Goal: Task Accomplishment & Management: Manage account settings

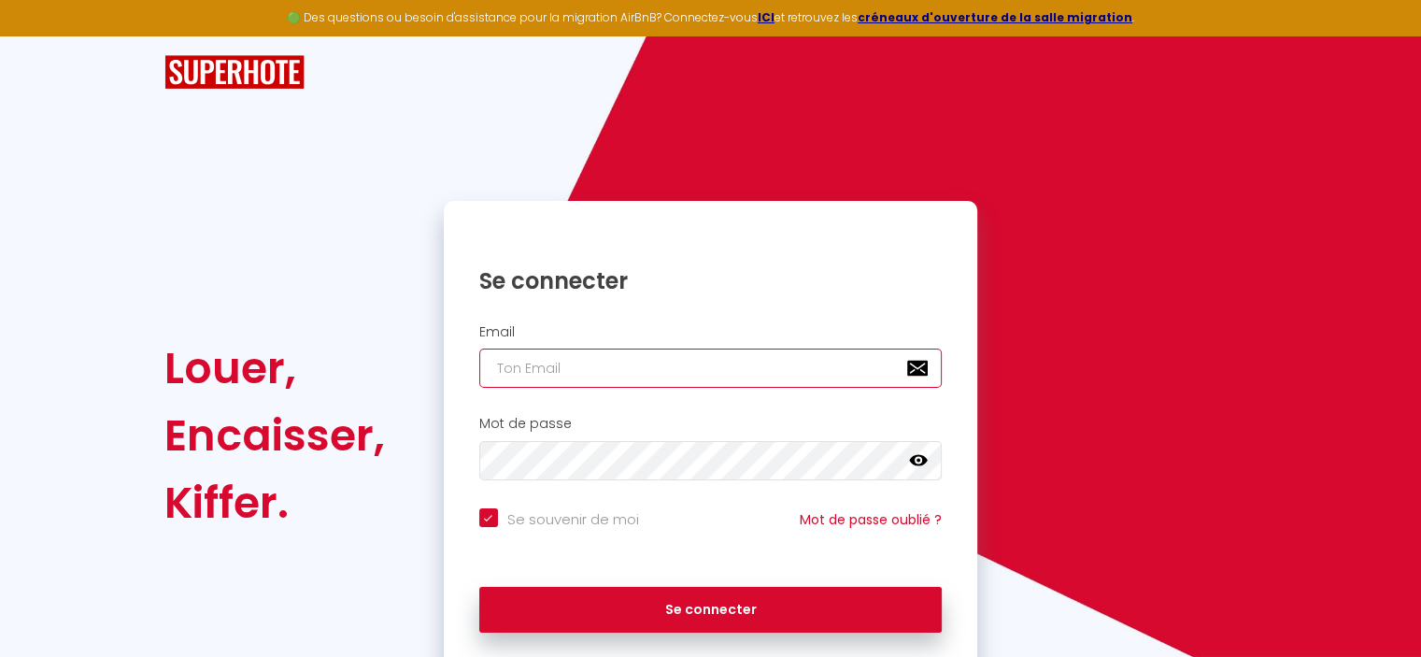
click at [585, 351] on input "email" at bounding box center [710, 367] width 463 height 39
type input "t"
checkbox input "true"
type input "th"
checkbox input "true"
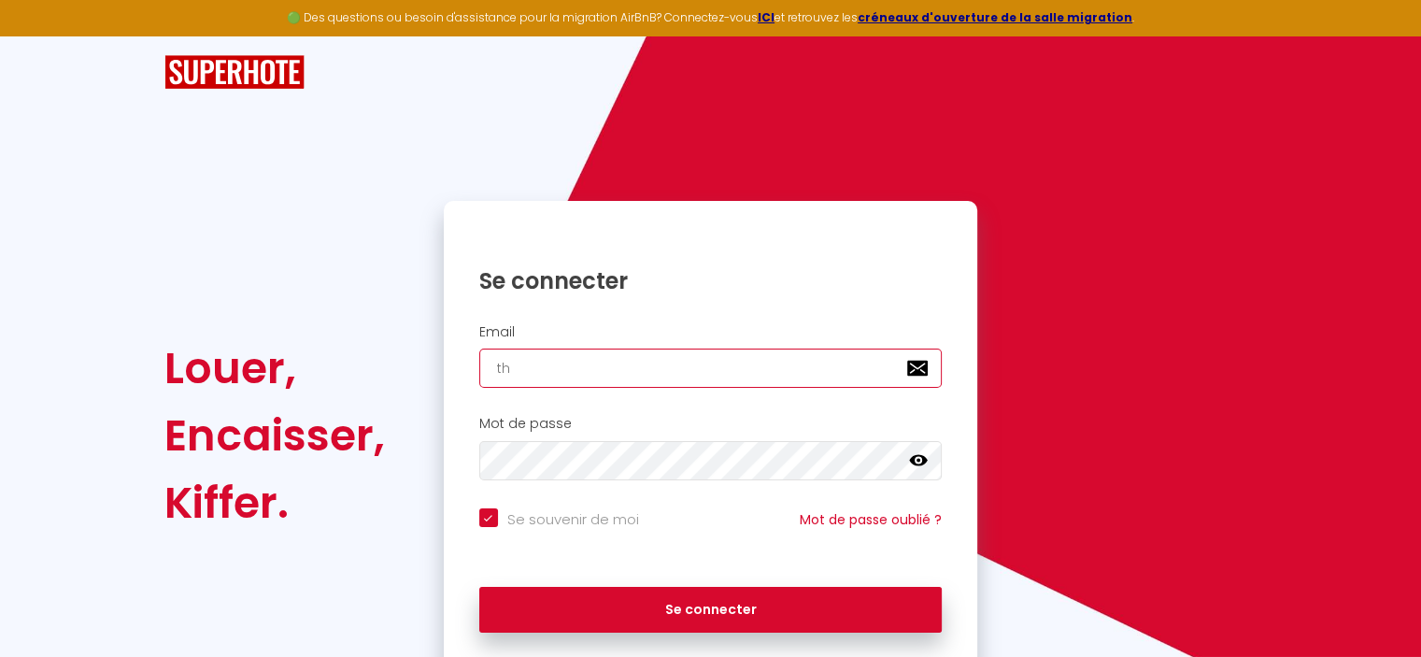
type input "thi"
checkbox input "true"
type input "thim"
checkbox input "true"
type input "thimo"
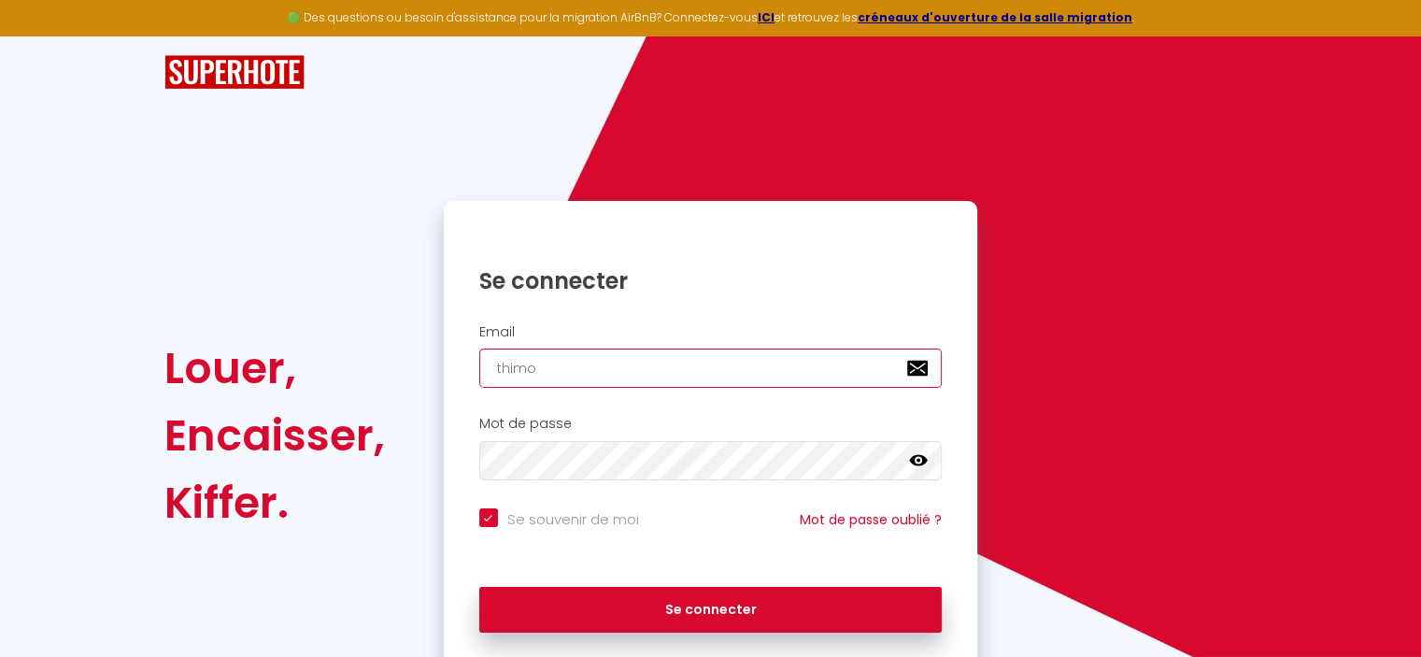
checkbox input "true"
type input "thimot"
checkbox input "true"
type input "thimote"
checkbox input "true"
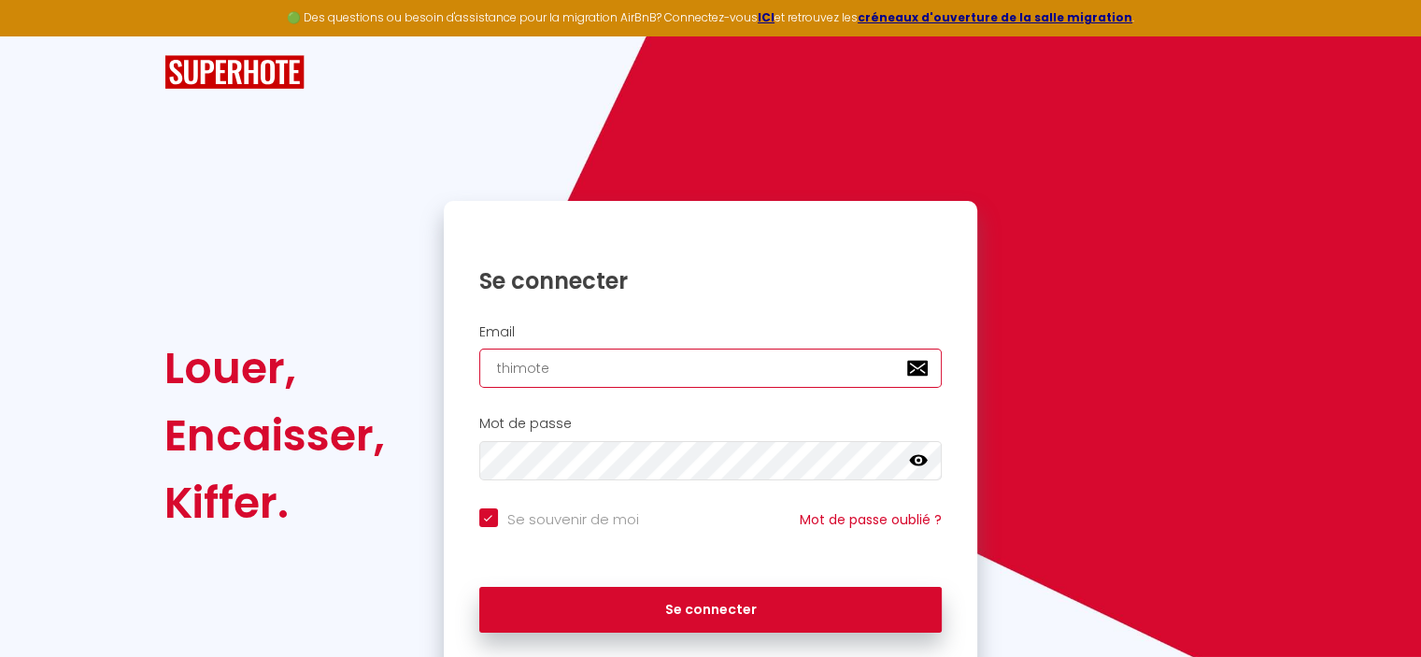
type input "thimote."
checkbox input "true"
type input "thimote.l"
checkbox input "true"
type input "thimote.le"
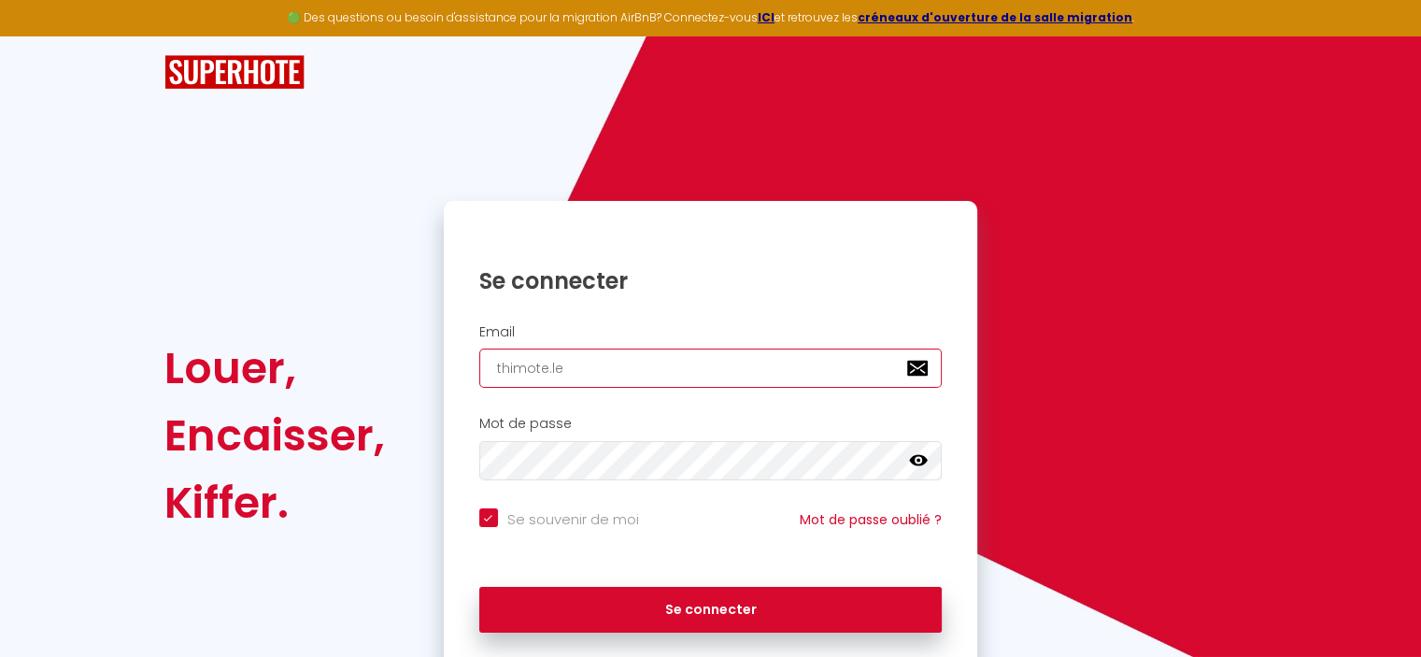
checkbox input "true"
type input "thimote.leb"
checkbox input "true"
type input "thimote.lebr"
checkbox input "true"
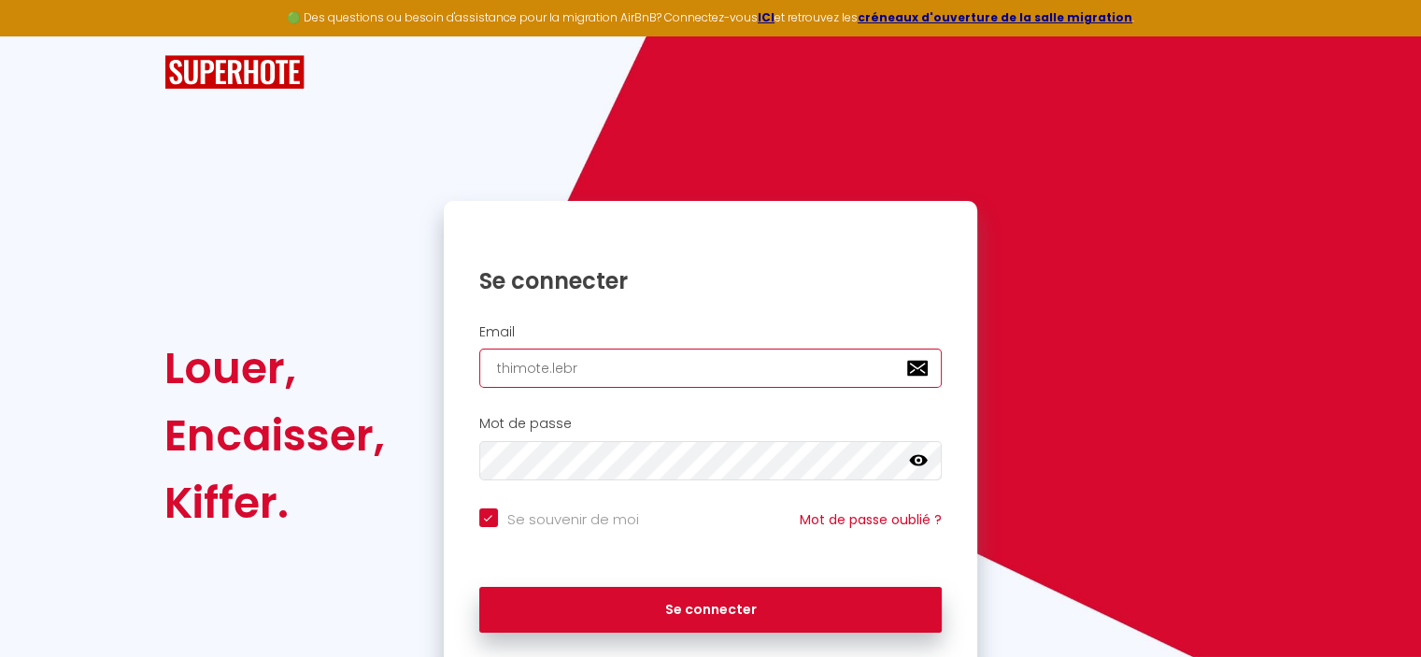
type input "thimote.lebra"
checkbox input "true"
type input "thimote.lebran"
checkbox input "true"
type input "thimote.lebran@"
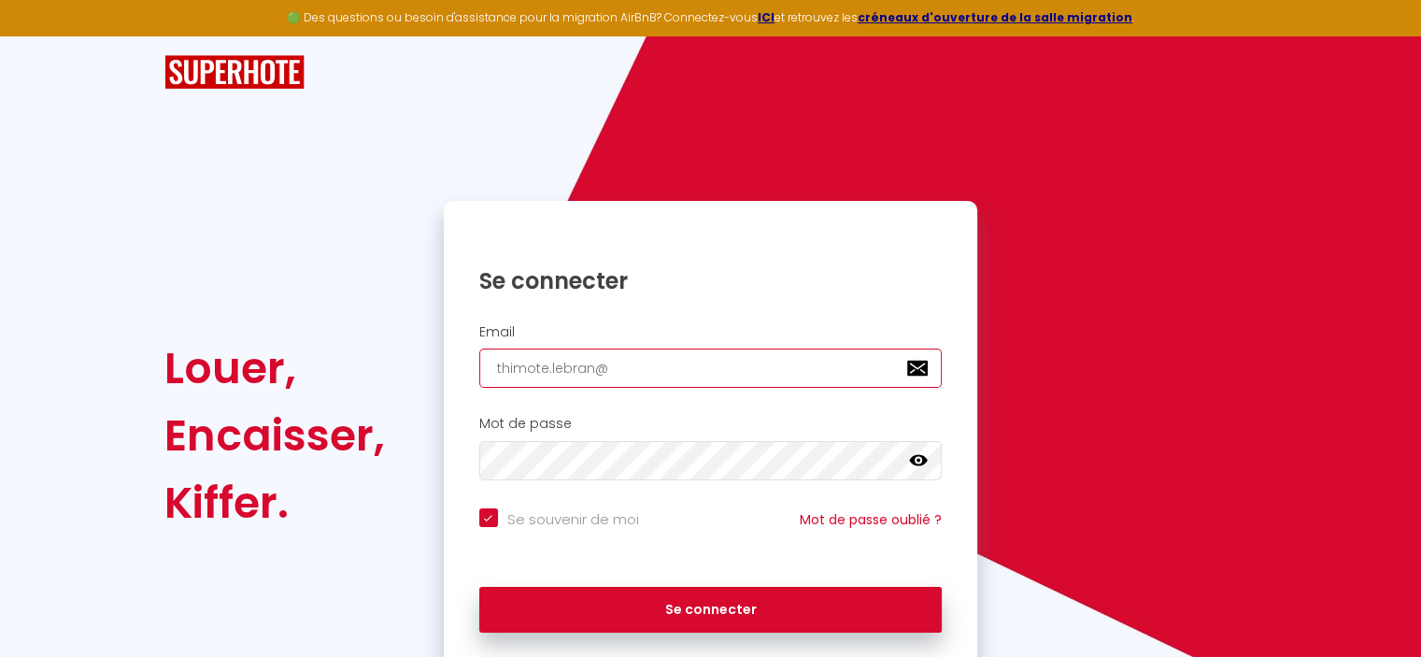
checkbox input "true"
type input "thimote.lebran@l"
checkbox input "true"
type input "thimote.lebran@la"
checkbox input "true"
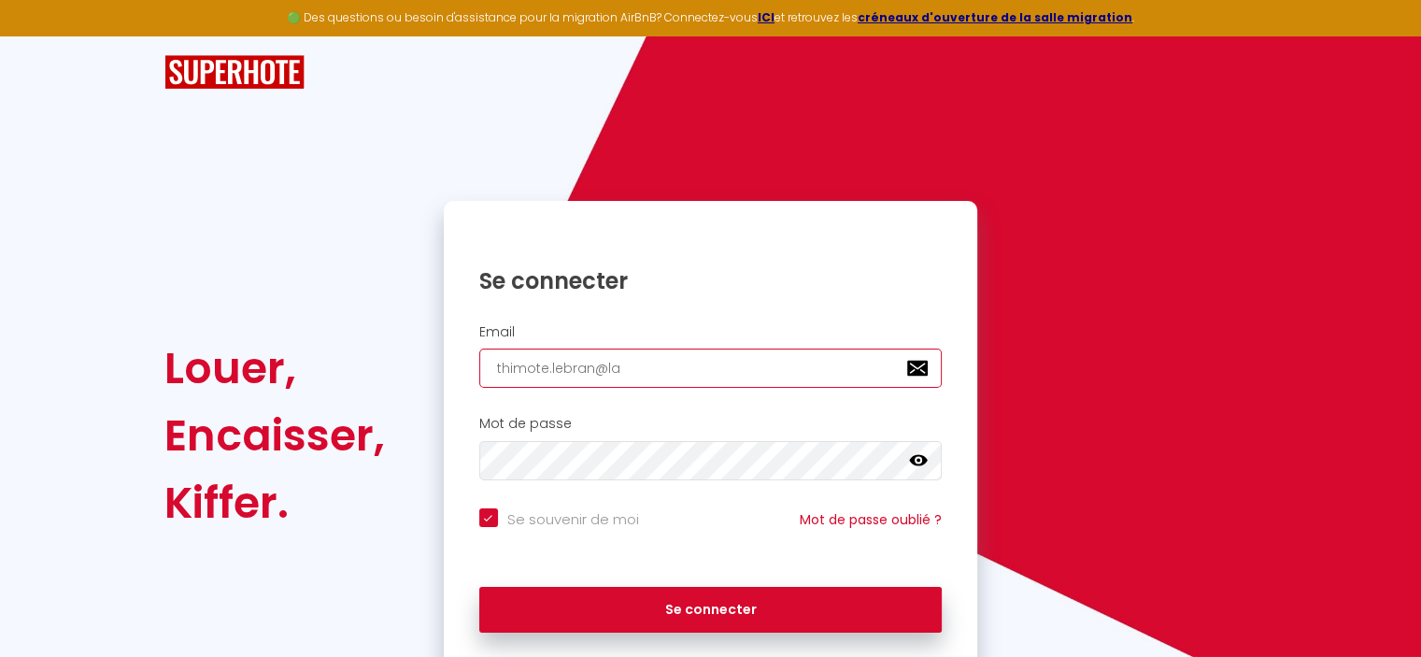
type input "thimote.lebran@lag"
checkbox input "true"
type input "thimote.lebran@lage"
checkbox input "true"
type input "thimote.lebran@lagen"
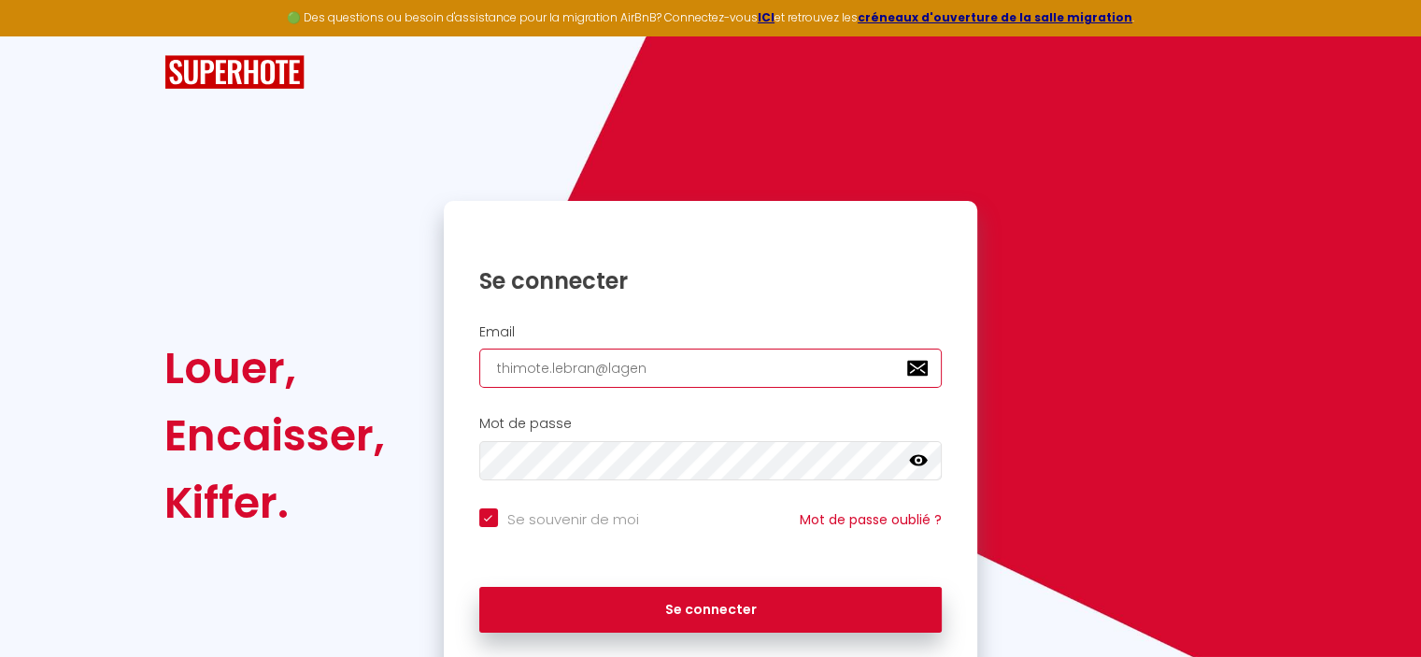
checkbox input "true"
type input "thimote.lebran@lagenc"
checkbox input "true"
type input "thimote.lebran@lagence"
checkbox input "true"
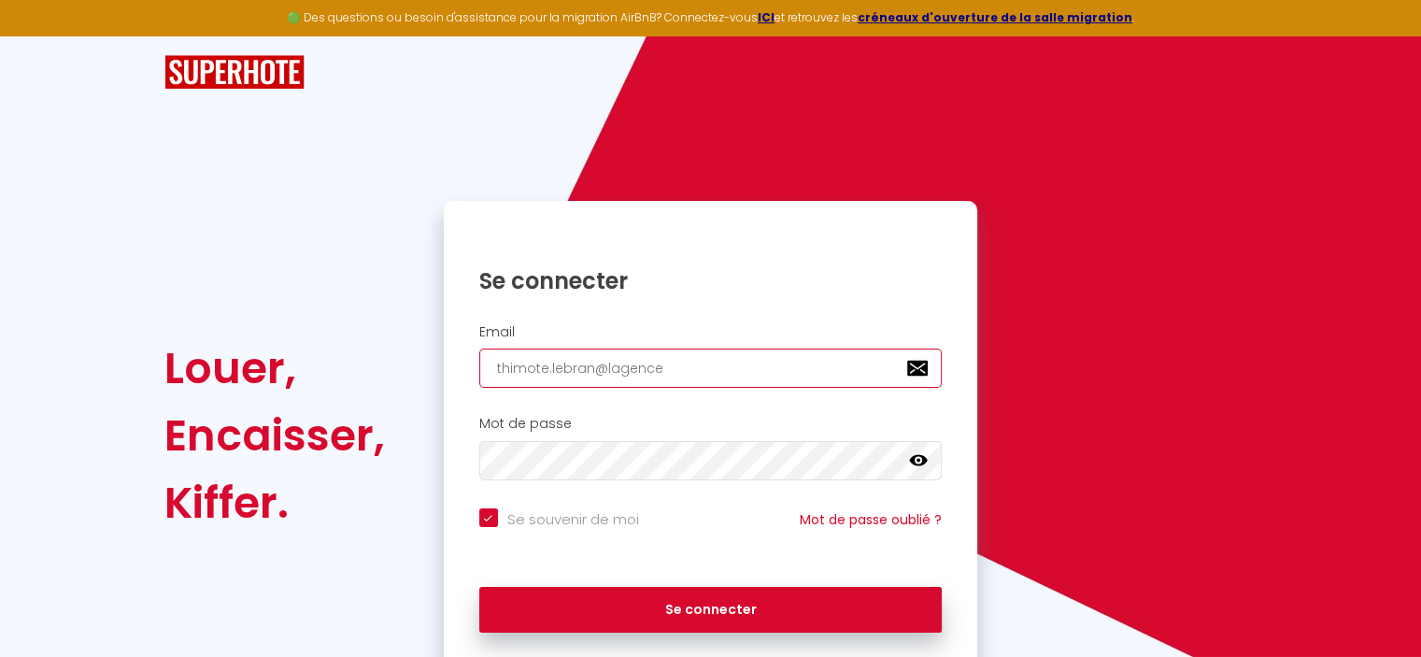
type input "thimote.lebran@lagences"
checkbox input "true"
type input "thimote.lebran@lagencesa"
checkbox input "true"
type input "thimote.lebran@lagencesai"
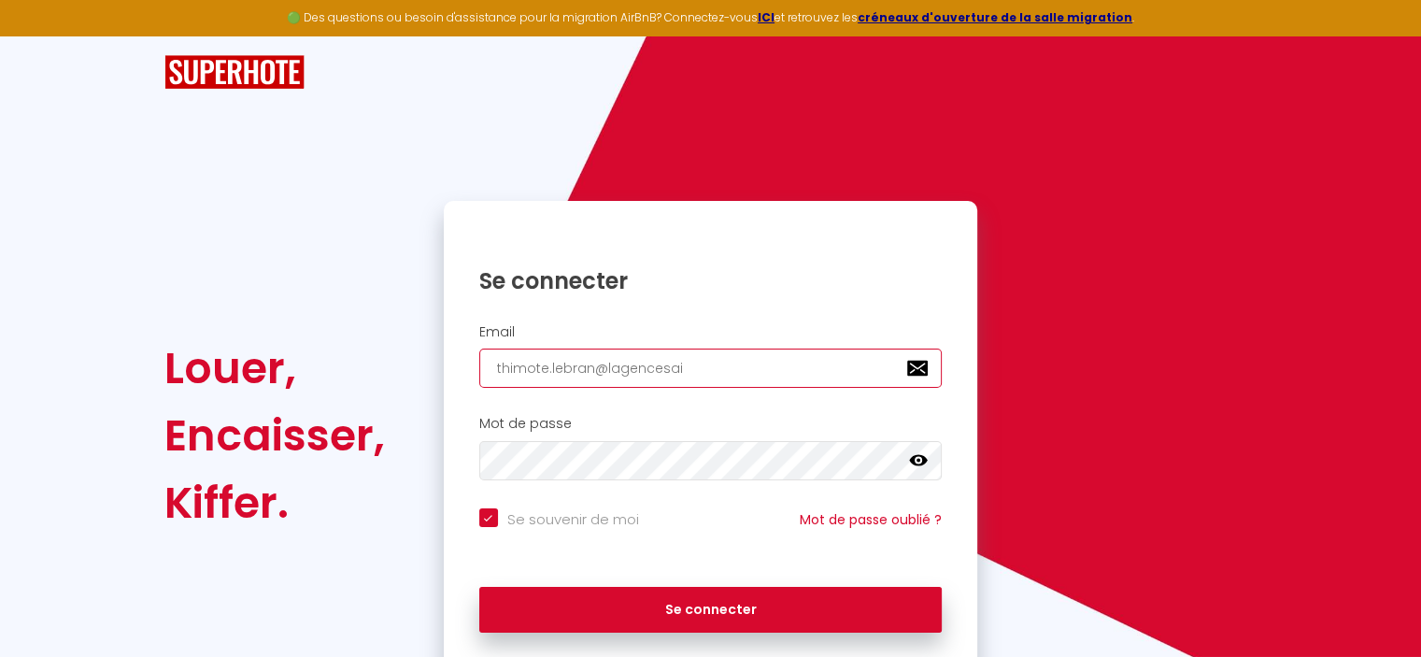
checkbox input "true"
type input "thimote.lebran@lagencesais"
checkbox input "true"
type input "thimote.lebran@lagencesaiso"
checkbox input "true"
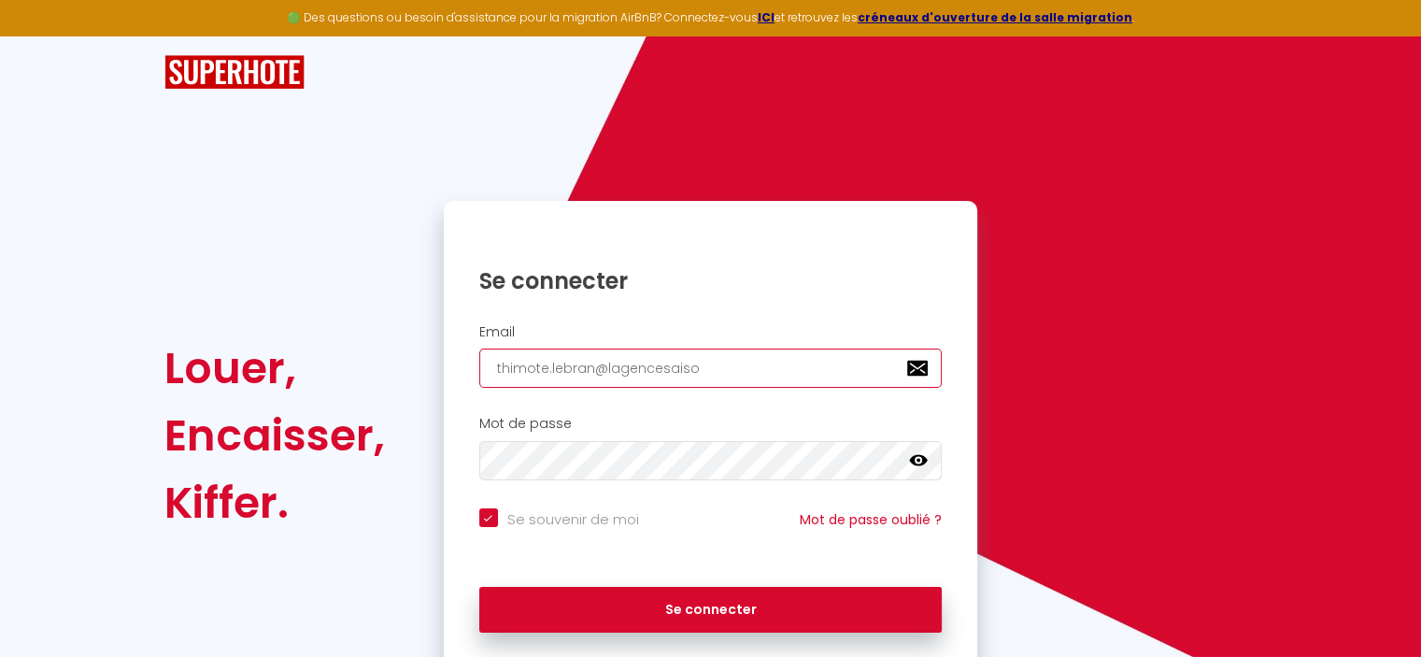
type input "thimote.lebran@lagencesaison"
checkbox input "true"
type input "thimote.lebran@lagencesaisonn"
checkbox input "true"
type input "thimote.lebran@lagencesaisonni"
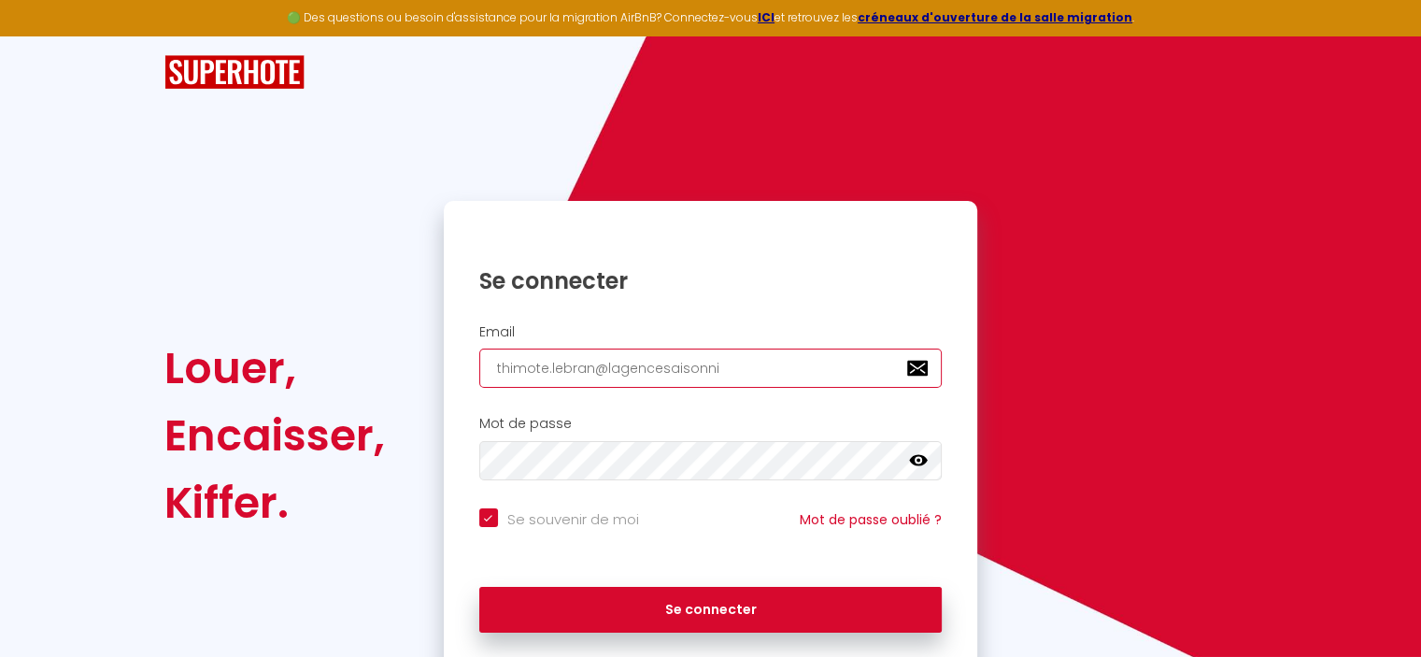
checkbox input "true"
type input "thimote.lebran@lagencesaisonnie"
checkbox input "true"
type input "thimote.lebran@lagencesaisonnier"
checkbox input "true"
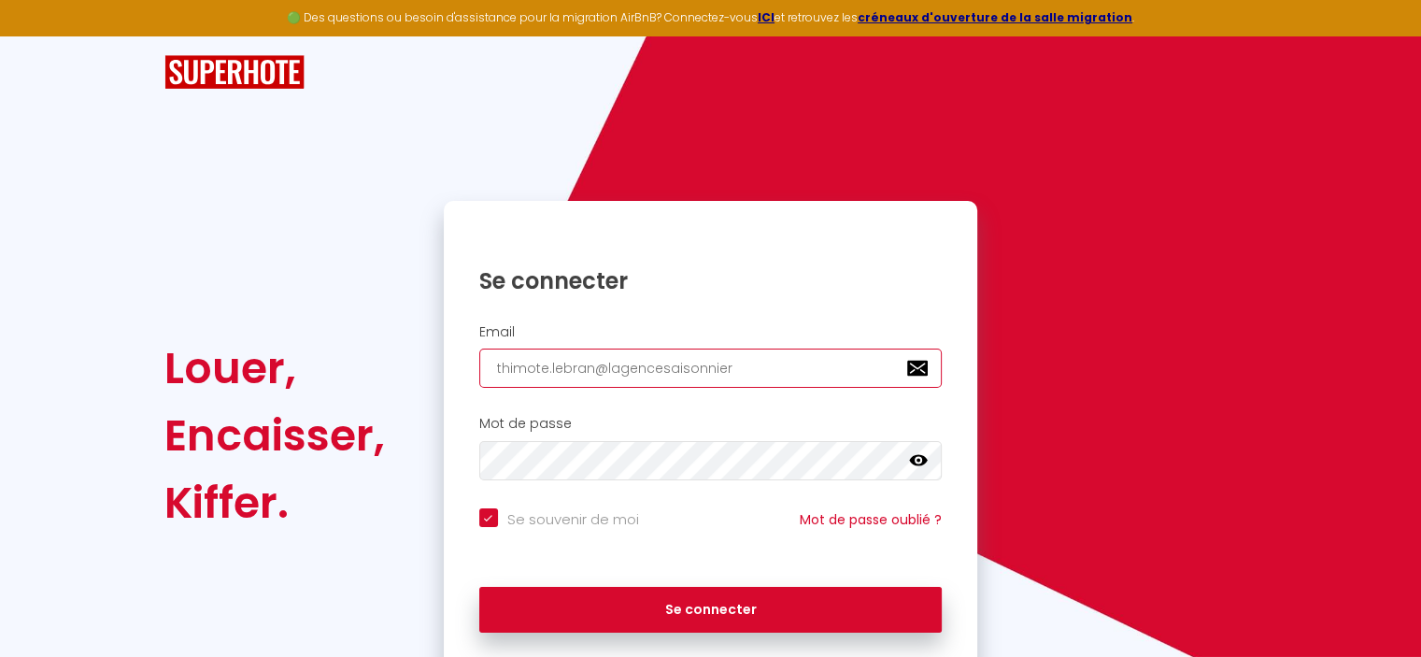
type input "thimote.lebran@lagencesaisonniere"
checkbox input "true"
type input "thimote.lebran@lagencesaisonniere0"
checkbox input "true"
type input "thimote.lebran@lagencesaisonniere"
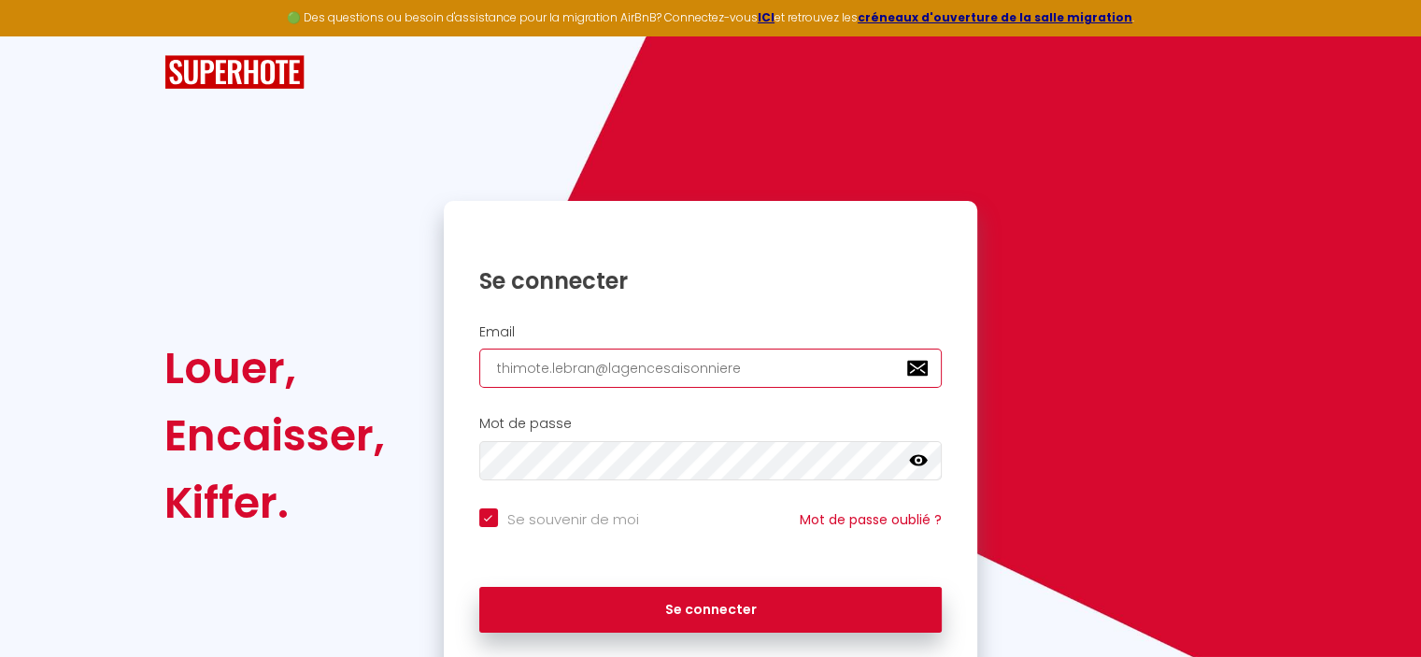
checkbox input "true"
type input "thimote.lebran@lagencesaisonniere."
checkbox input "true"
type input "thimote.lebran@lagencesaisonniere.f"
checkbox input "true"
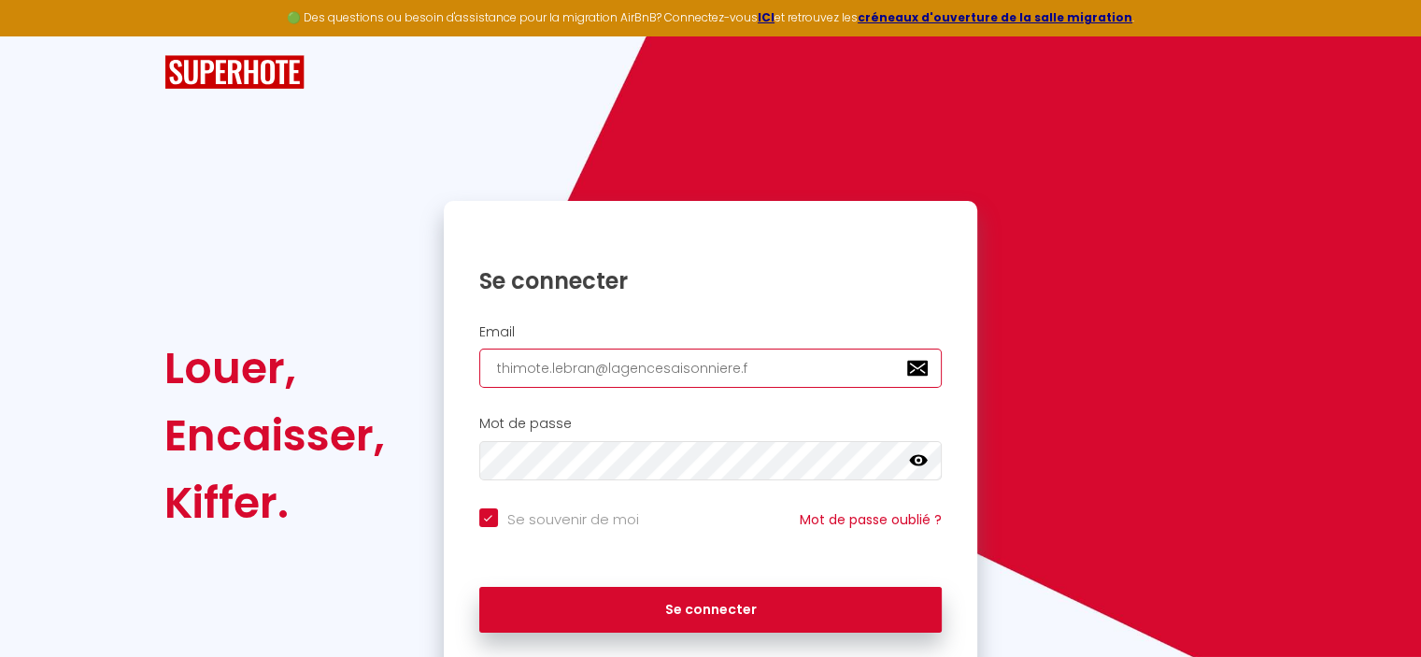
type input "[EMAIL_ADDRESS][DOMAIN_NAME]"
checkbox input "true"
type input "[EMAIL_ADDRESS][DOMAIN_NAME]"
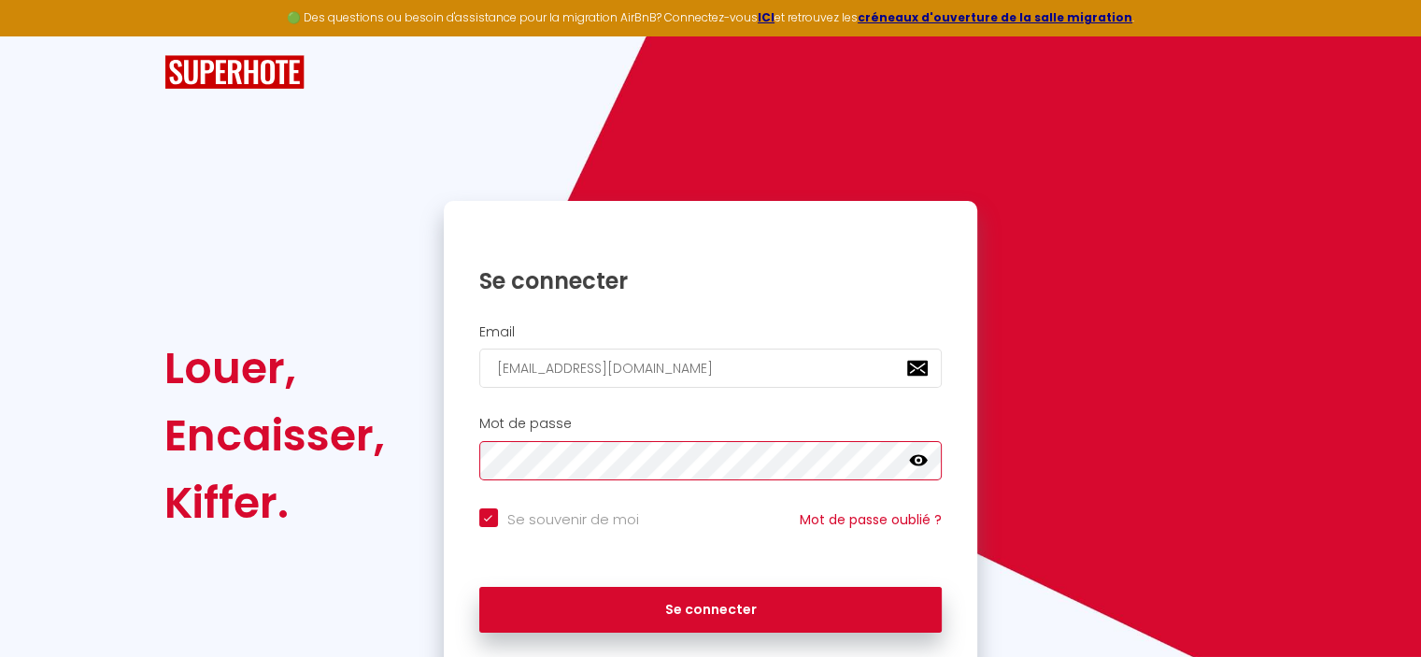
click at [479, 587] on button "Se connecter" at bounding box center [710, 610] width 463 height 47
checkbox input "true"
